Goal: Information Seeking & Learning: Learn about a topic

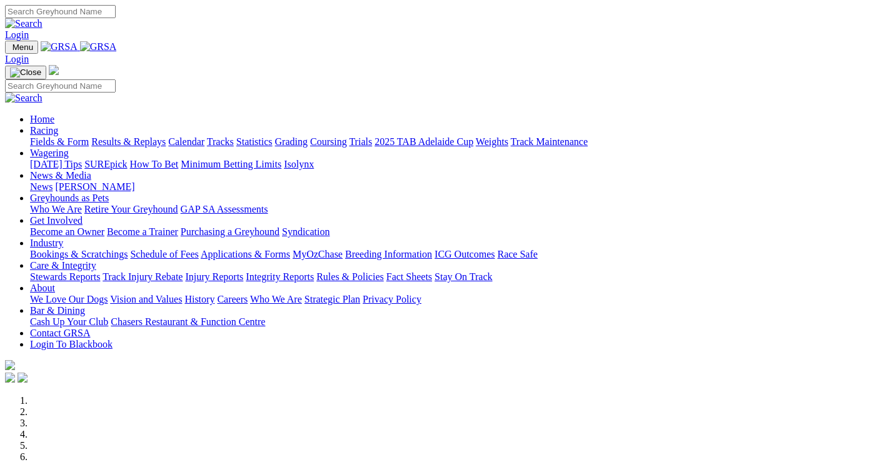
click at [58, 125] on link "Racing" at bounding box center [44, 130] width 28 height 11
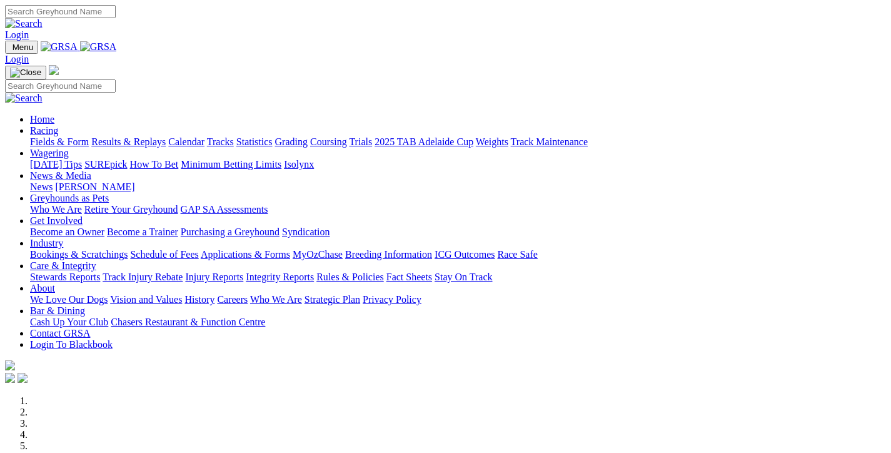
click at [69, 136] on link "Fields & Form" at bounding box center [59, 141] width 59 height 11
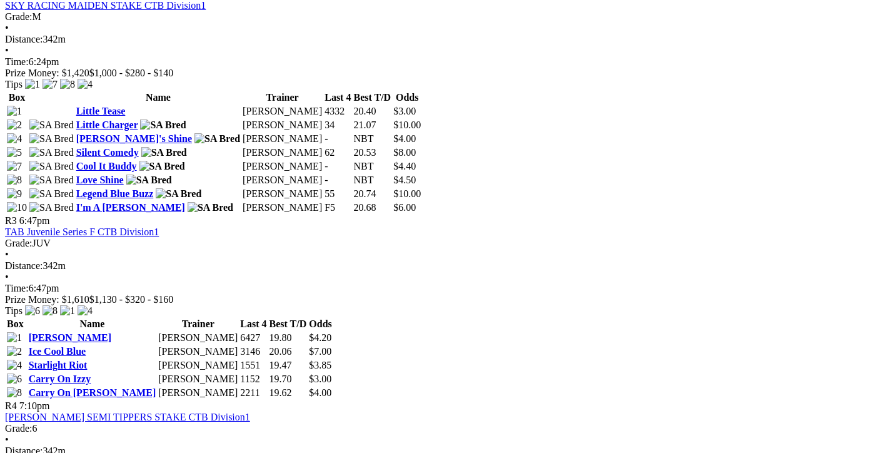
scroll to position [625, 0]
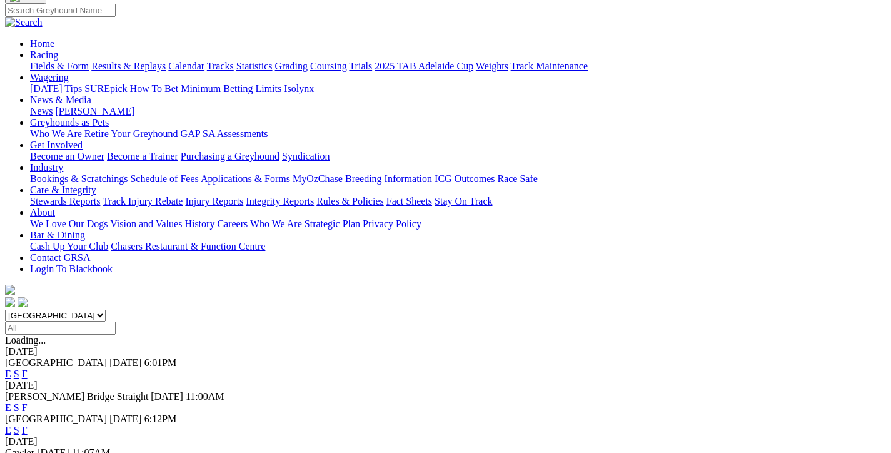
scroll to position [125, 0]
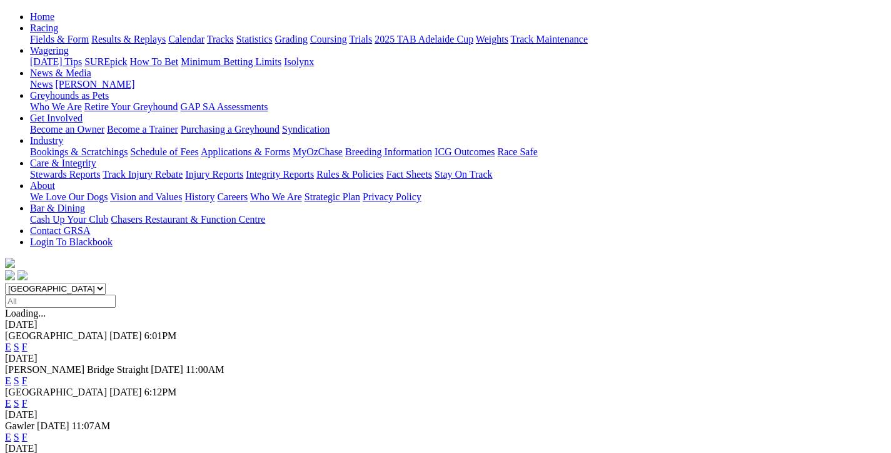
click at [28, 375] on link "F" at bounding box center [25, 380] width 6 height 11
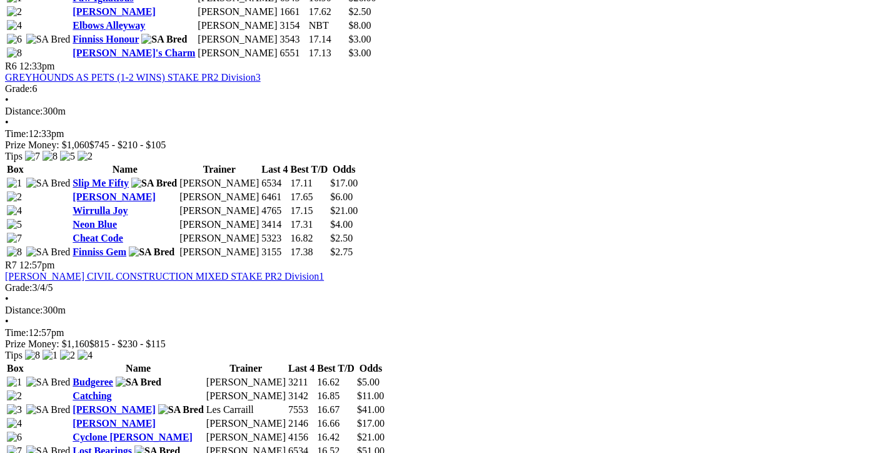
scroll to position [1626, 0]
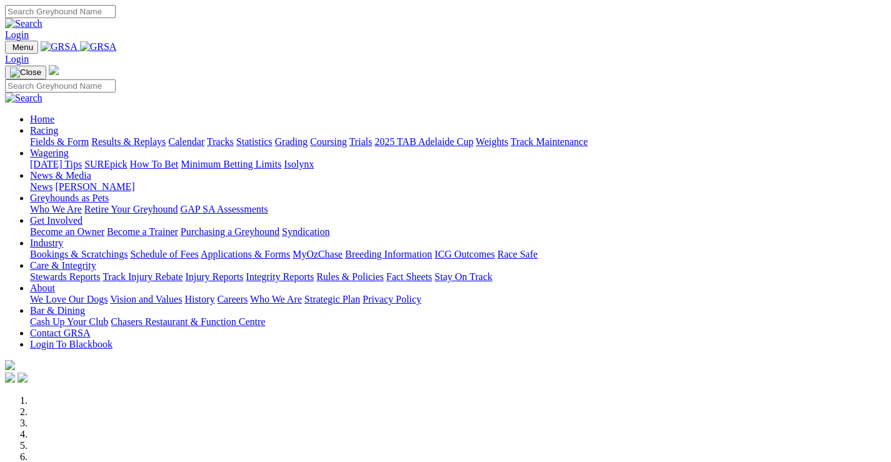
click at [58, 125] on link "Racing" at bounding box center [44, 130] width 28 height 11
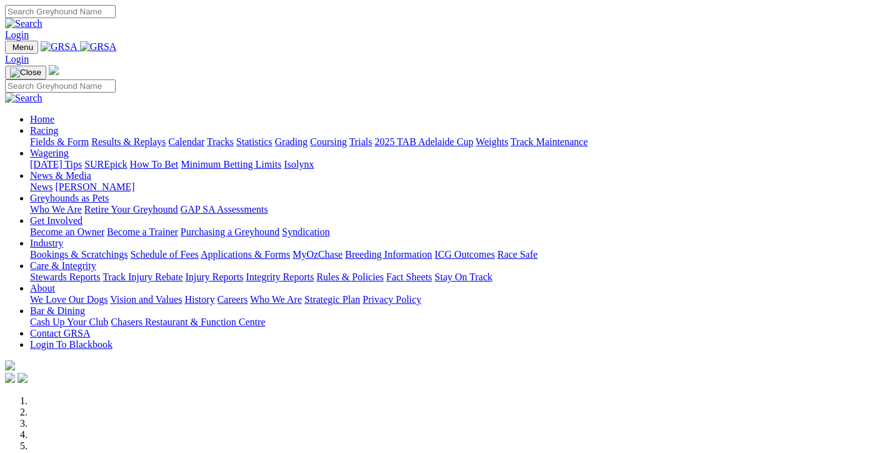
click at [58, 125] on link "Racing" at bounding box center [44, 130] width 28 height 11
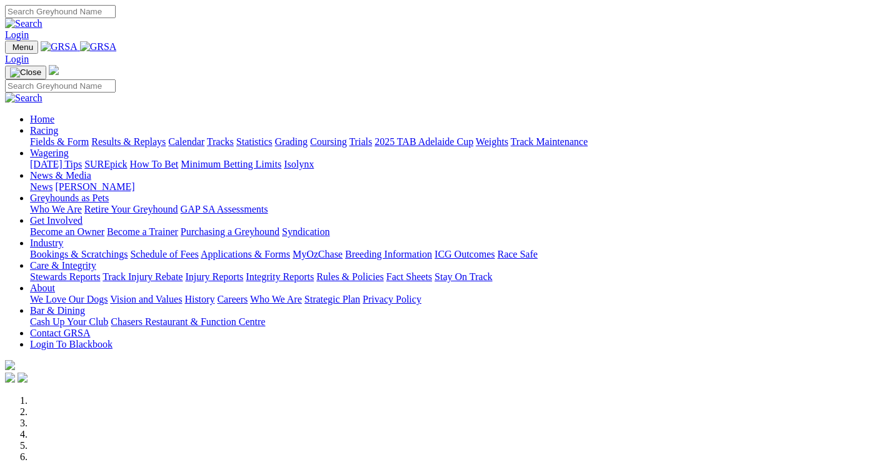
click at [58, 125] on link "Racing" at bounding box center [44, 130] width 28 height 11
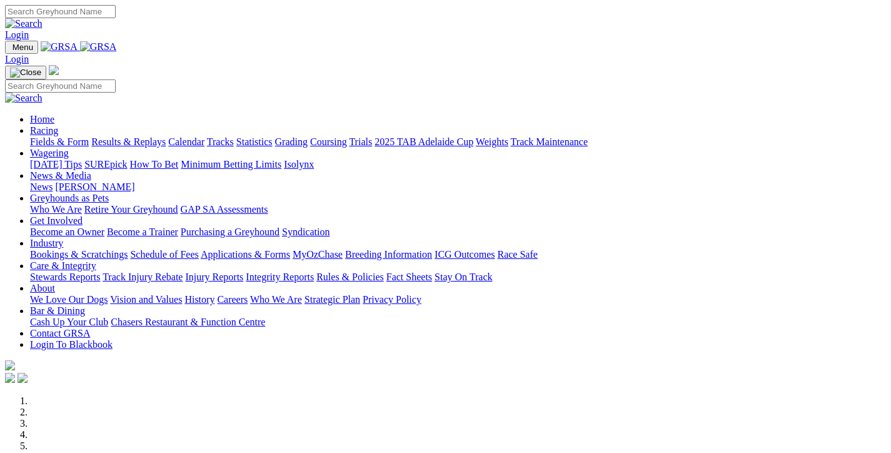
click at [68, 136] on link "Fields & Form" at bounding box center [59, 141] width 59 height 11
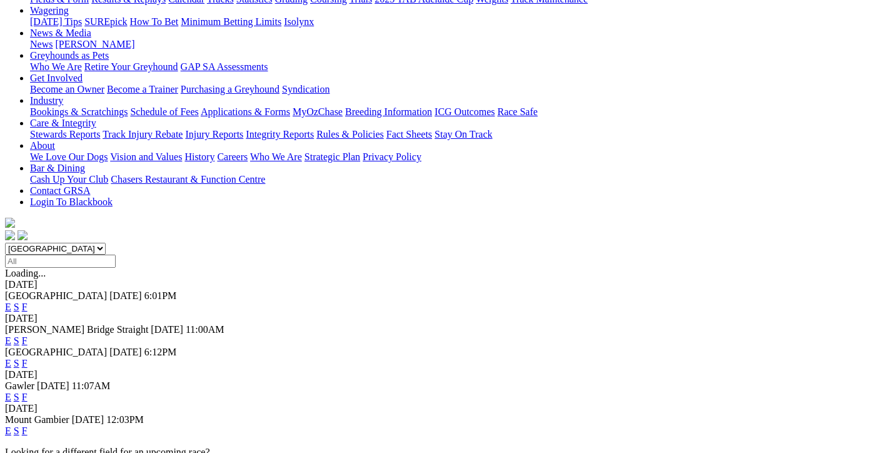
scroll to position [188, 0]
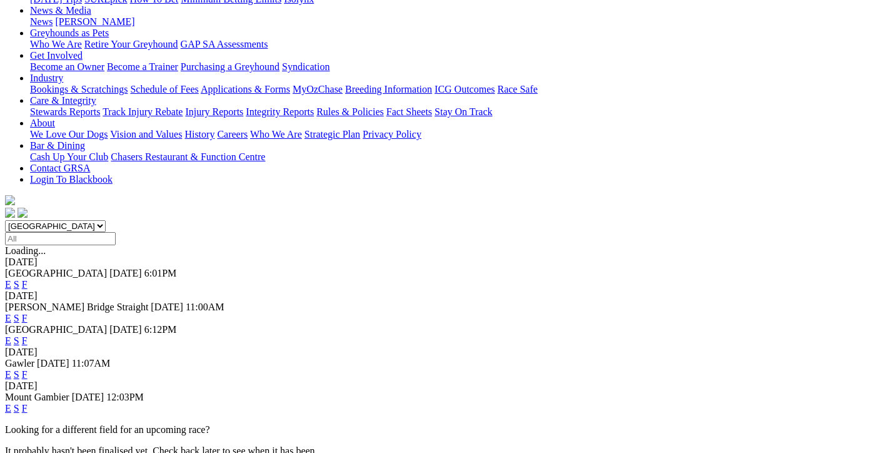
click at [28, 335] on link "F" at bounding box center [25, 340] width 6 height 11
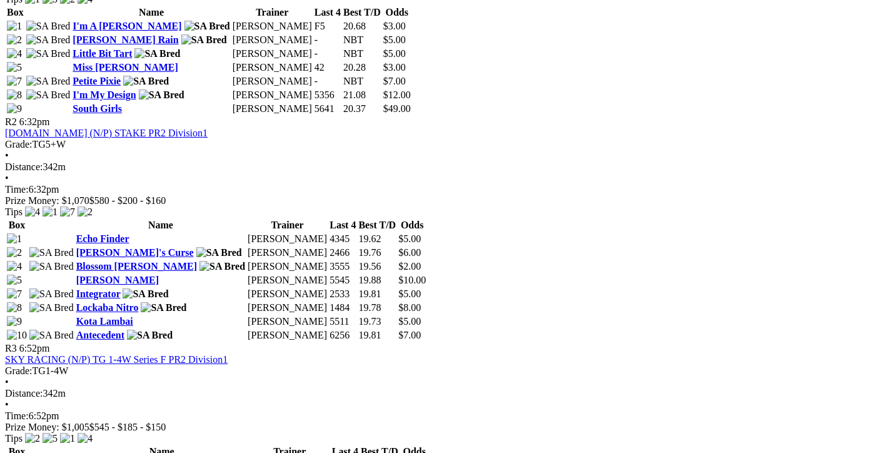
scroll to position [563, 0]
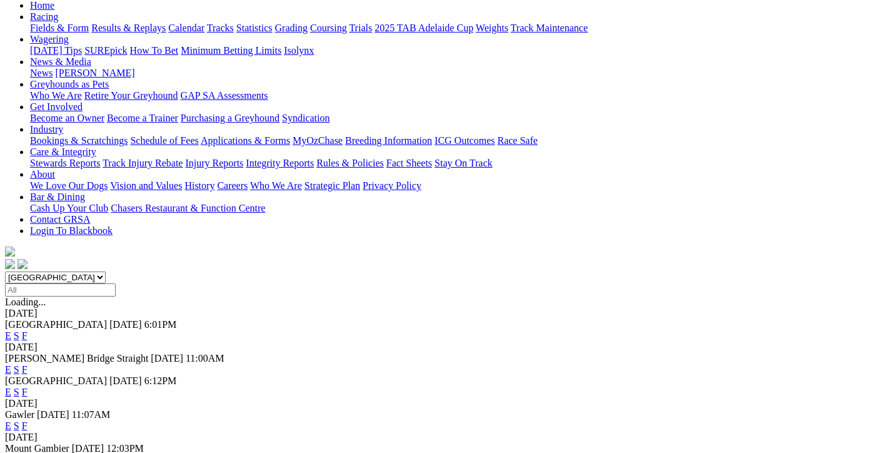
scroll to position [188, 0]
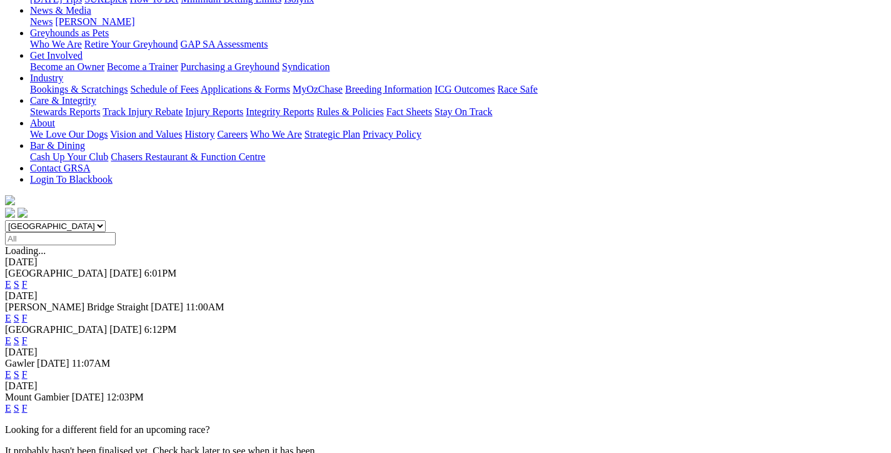
click at [28, 369] on link "F" at bounding box center [25, 374] width 6 height 11
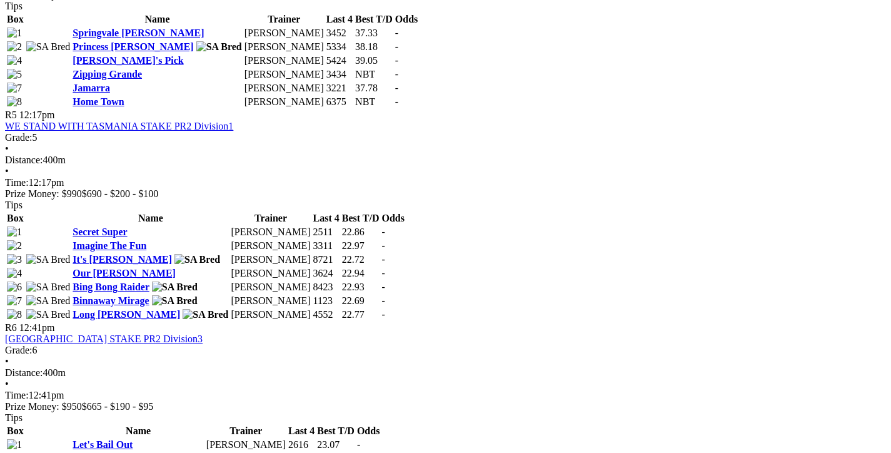
scroll to position [1313, 0]
